Goal: Information Seeking & Learning: Check status

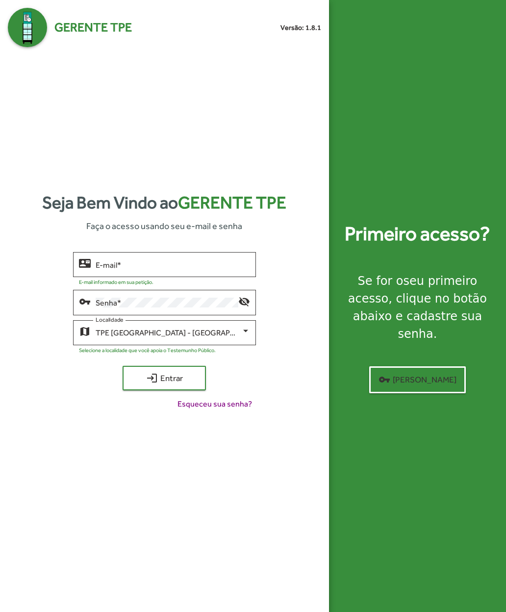
click at [108, 269] on input "E-mail *" at bounding box center [173, 264] width 154 height 9
type input "**********"
click at [140, 386] on span "login Entrar" at bounding box center [164, 378] width 66 height 18
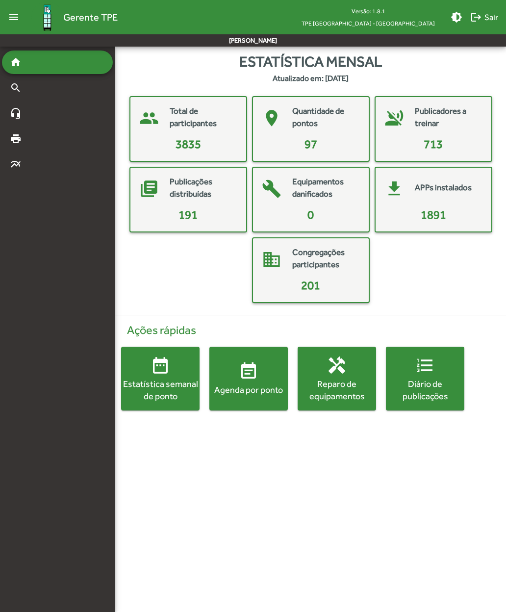
click at [236, 386] on div "Agenda por ponto" at bounding box center [248, 390] width 78 height 12
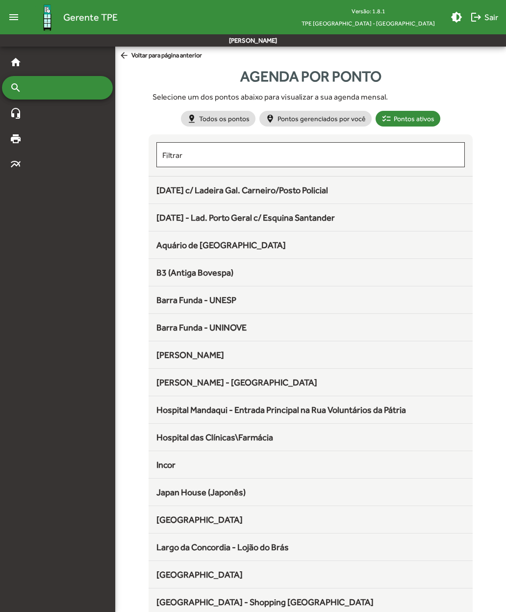
click at [165, 274] on span "B3 (Antiga Bovespa)" at bounding box center [194, 272] width 77 height 10
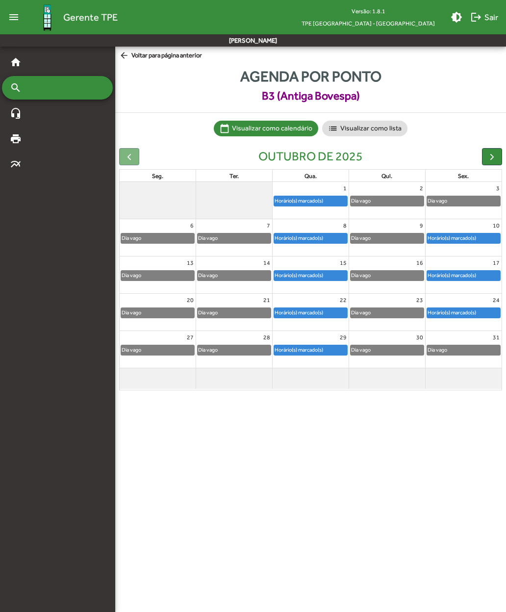
click at [339, 156] on span "button" at bounding box center [492, 157] width 10 height 10
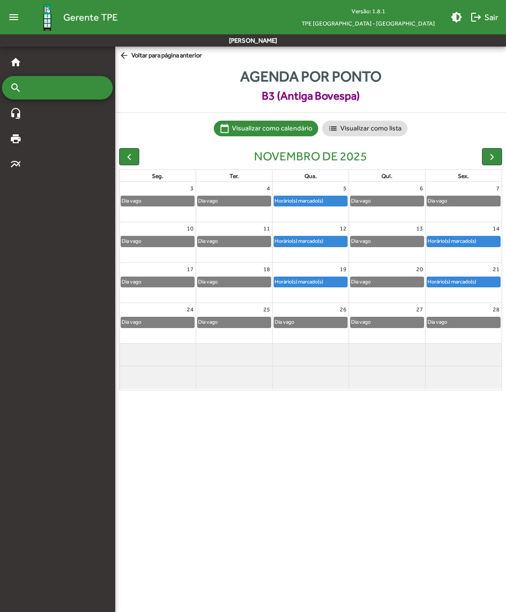
click at [339, 155] on span "button" at bounding box center [492, 157] width 10 height 10
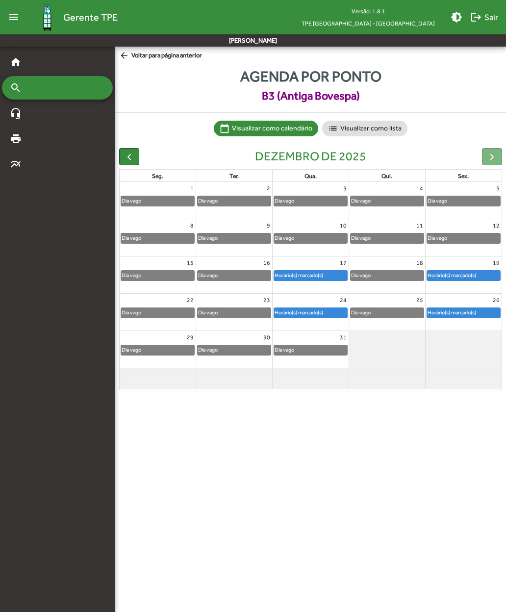
click at [339, 158] on div at bounding box center [492, 156] width 20 height 17
click at [132, 61] on span "arrow_back Voltar para página anterior" at bounding box center [160, 56] width 83 height 11
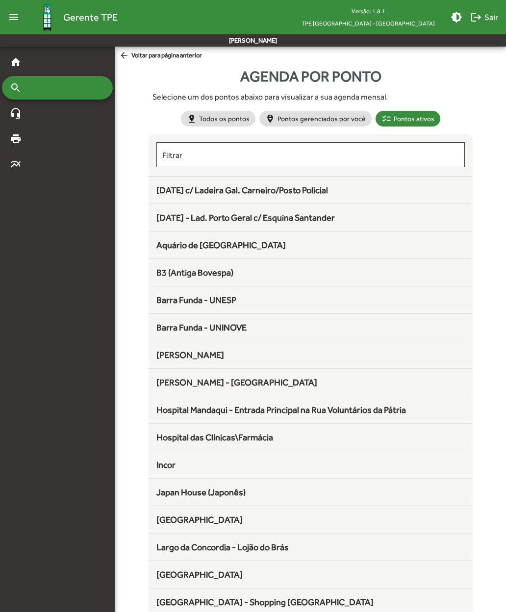
click at [172, 192] on span "[DATE] c/ Ladeira Gal. Carneiro/Posto Policial" at bounding box center [242, 190] width 172 height 10
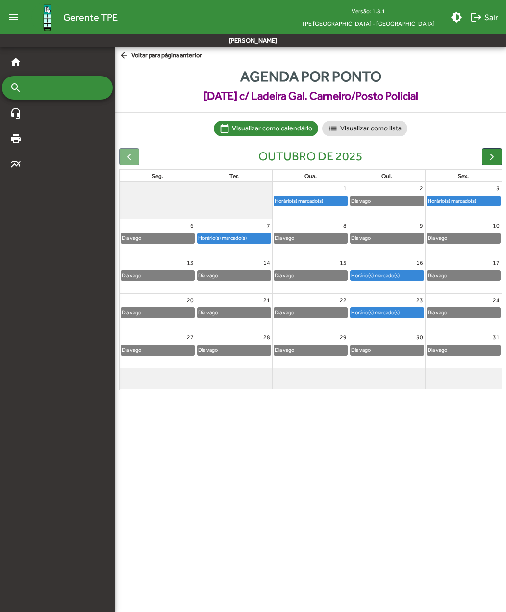
click at [339, 158] on span "button" at bounding box center [492, 157] width 10 height 10
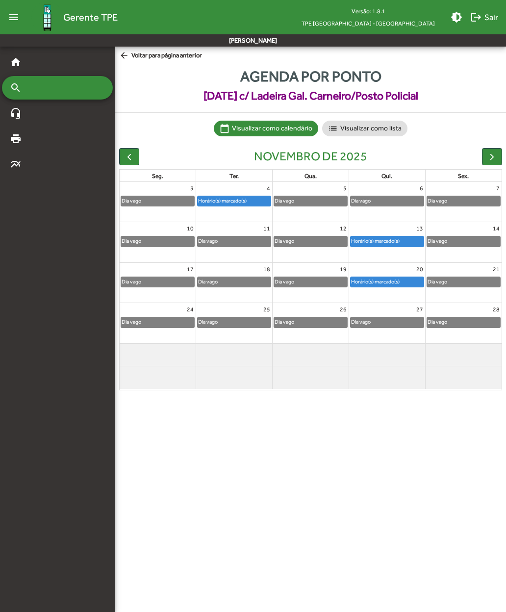
click at [339, 155] on span "button" at bounding box center [492, 157] width 10 height 10
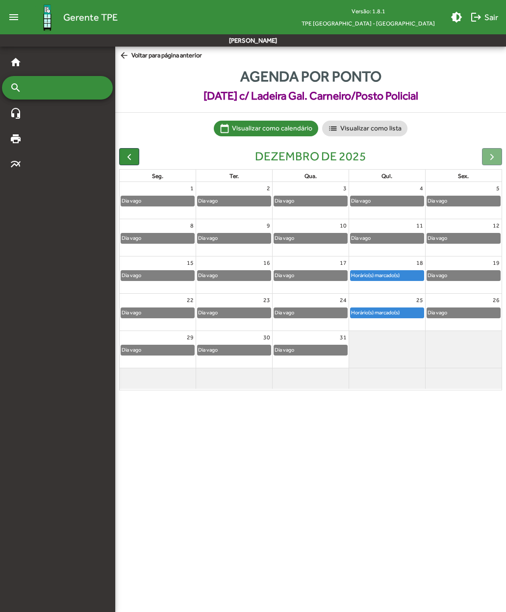
click at [128, 154] on span "button" at bounding box center [129, 157] width 10 height 10
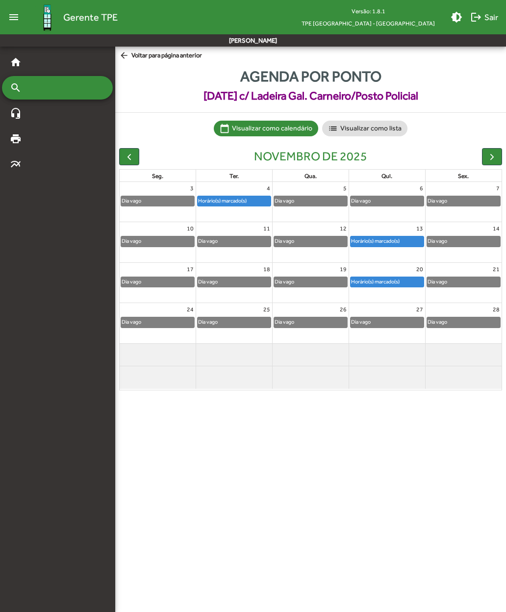
click at [129, 157] on span "button" at bounding box center [129, 157] width 10 height 10
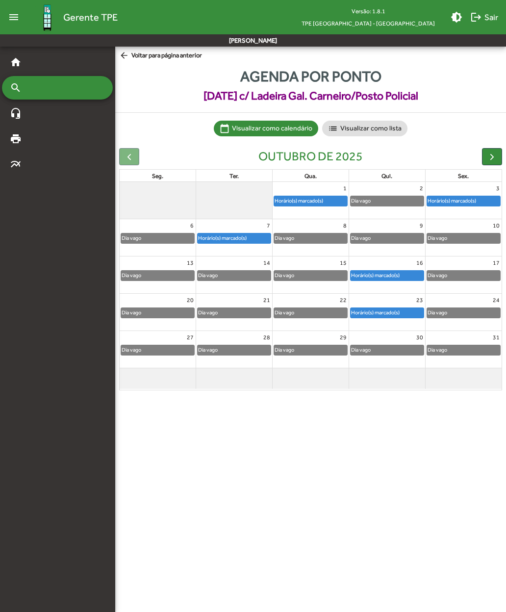
click at [132, 55] on span "arrow_back Voltar para página anterior" at bounding box center [160, 56] width 83 height 11
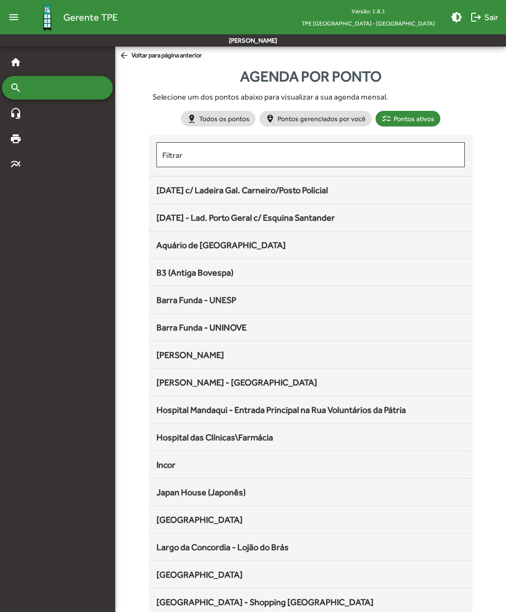
click at [170, 189] on span "[DATE] c/ Ladeira Gal. Carneiro/Posto Policial" at bounding box center [242, 190] width 172 height 10
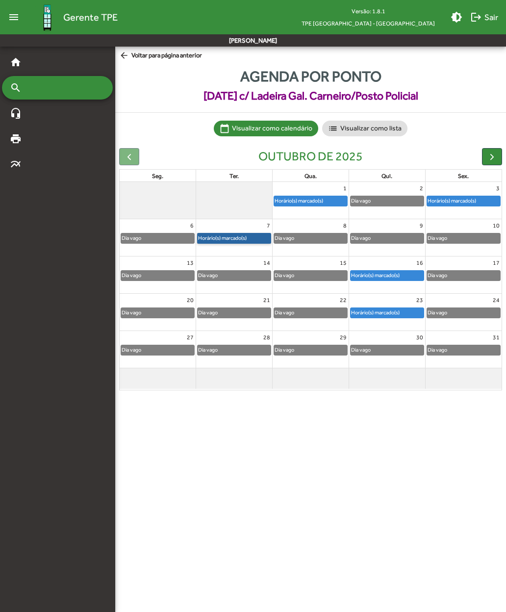
click at [218, 239] on link "Horário(s) marcado(s)" at bounding box center [234, 238] width 74 height 11
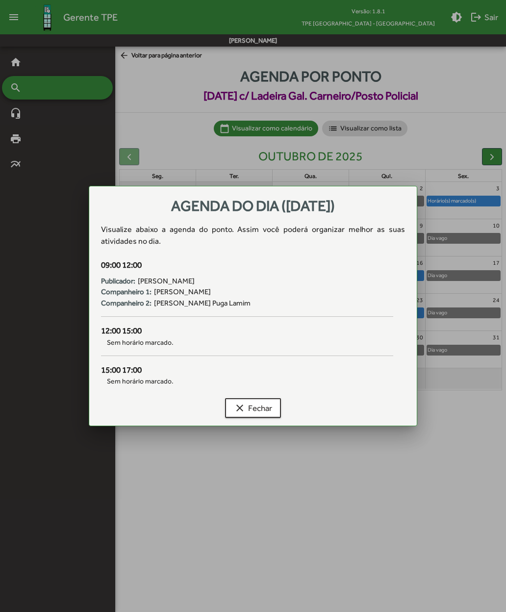
click at [239, 405] on mat-icon "clear" at bounding box center [240, 408] width 12 height 12
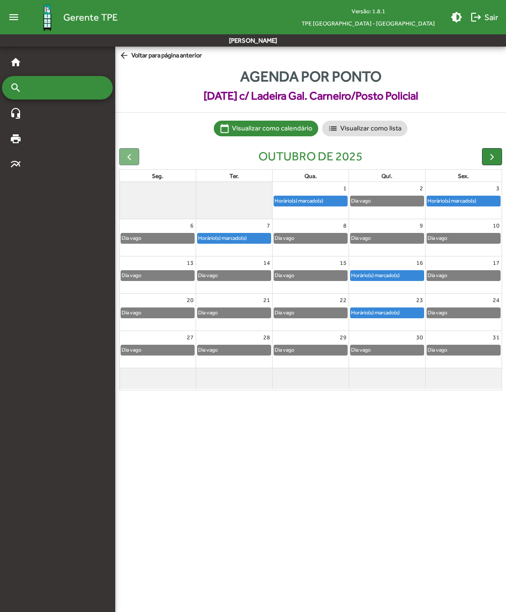
click at [135, 56] on span "arrow_back Voltar para página anterior" at bounding box center [160, 56] width 83 height 11
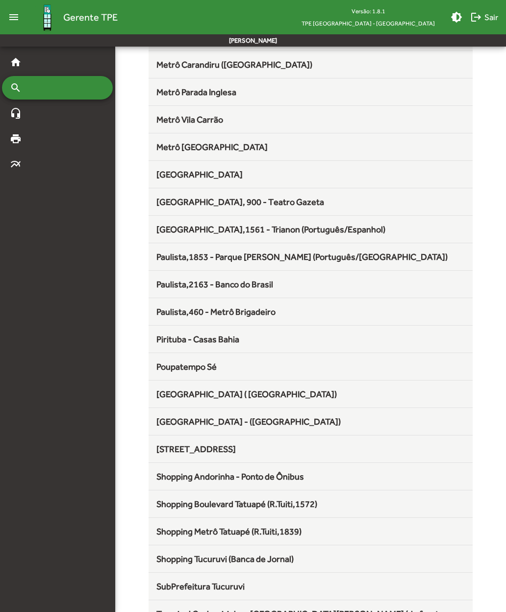
scroll to position [564, 0]
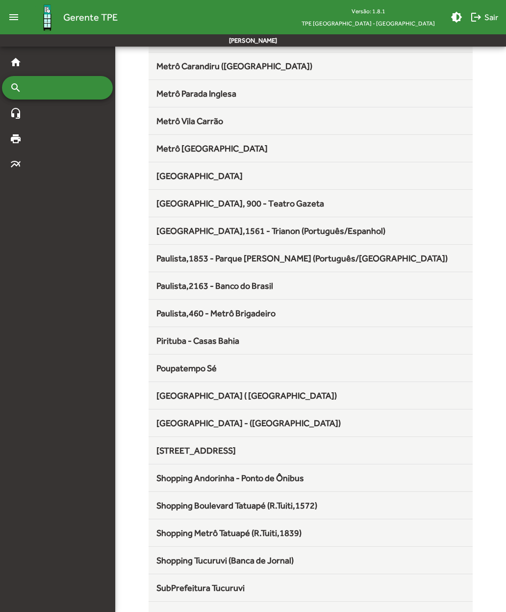
click at [167, 424] on span "[GEOGRAPHIC_DATA] - ([GEOGRAPHIC_DATA])" at bounding box center [248, 423] width 184 height 10
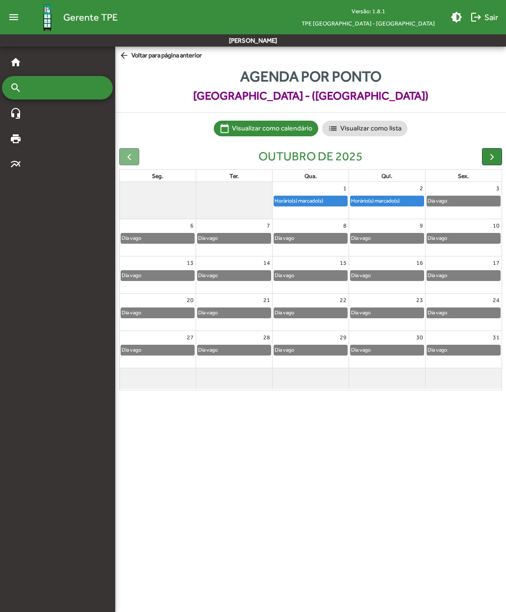
click at [339, 156] on span "button" at bounding box center [492, 157] width 10 height 10
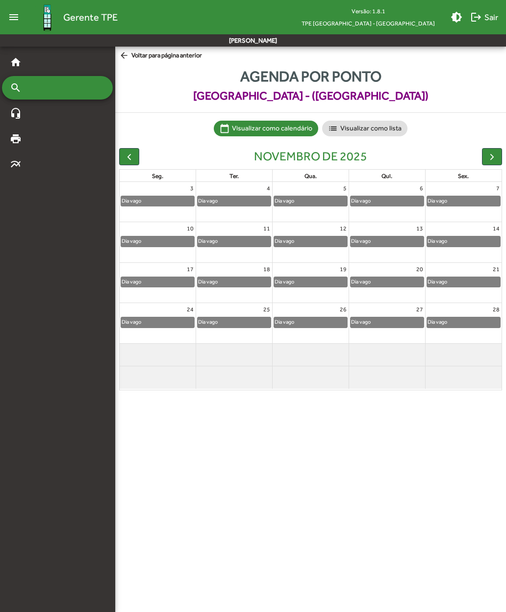
click at [339, 154] on span "button" at bounding box center [492, 157] width 10 height 10
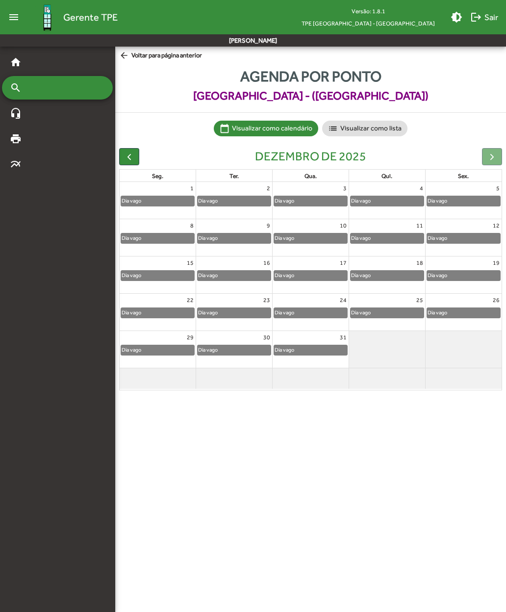
click at [129, 155] on span "button" at bounding box center [129, 157] width 10 height 10
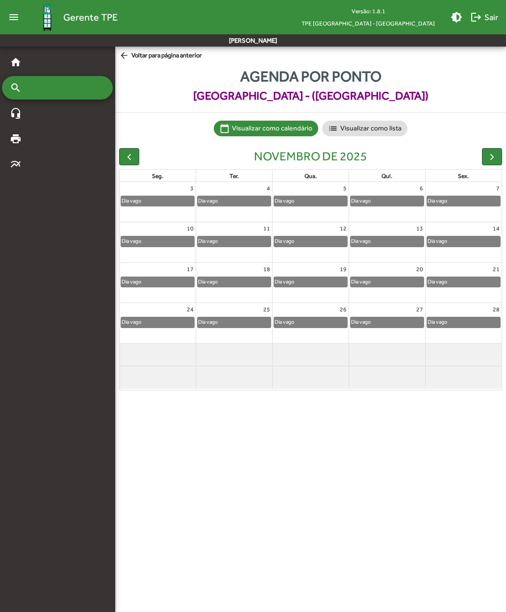
click at [132, 157] on span "button" at bounding box center [129, 157] width 10 height 10
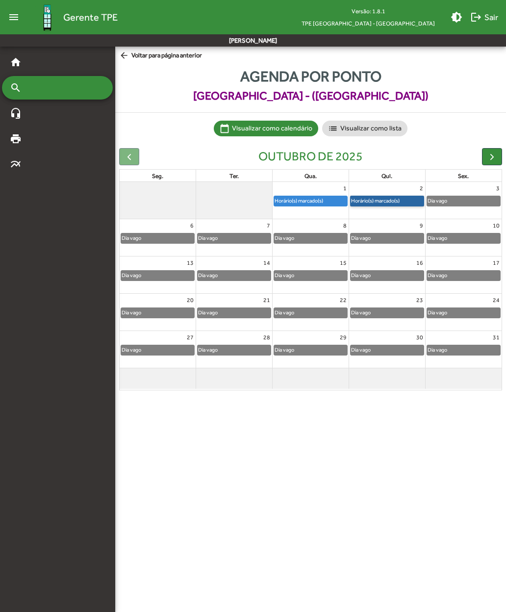
click at [339, 197] on link "Horário(s) marcado(s)" at bounding box center [387, 201] width 74 height 11
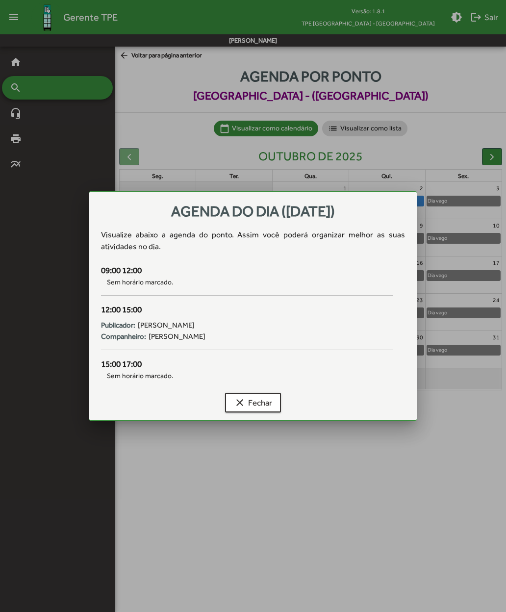
click at [242, 402] on mat-icon "clear" at bounding box center [240, 403] width 12 height 12
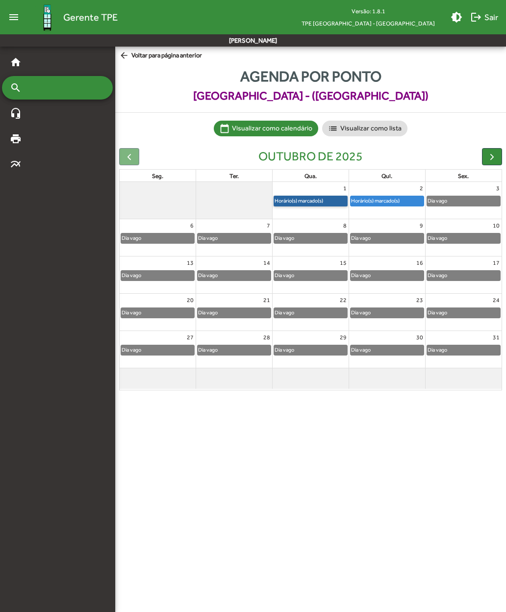
click at [294, 199] on link "Horário(s) marcado(s)" at bounding box center [311, 201] width 74 height 11
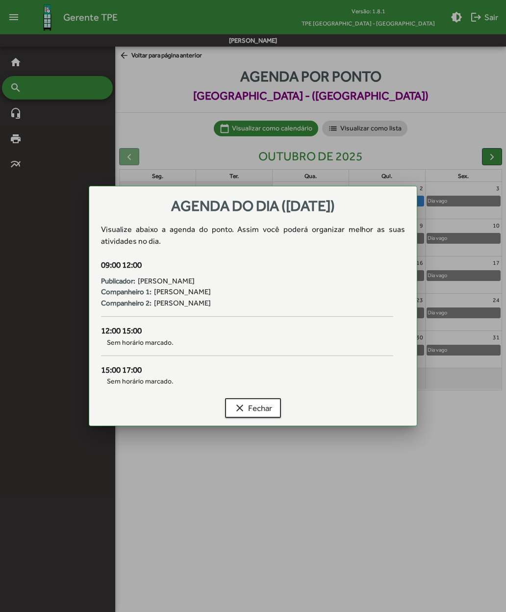
click at [231, 406] on button "clear Fechar" at bounding box center [253, 408] width 56 height 20
